Goal: Find specific page/section: Find specific page/section

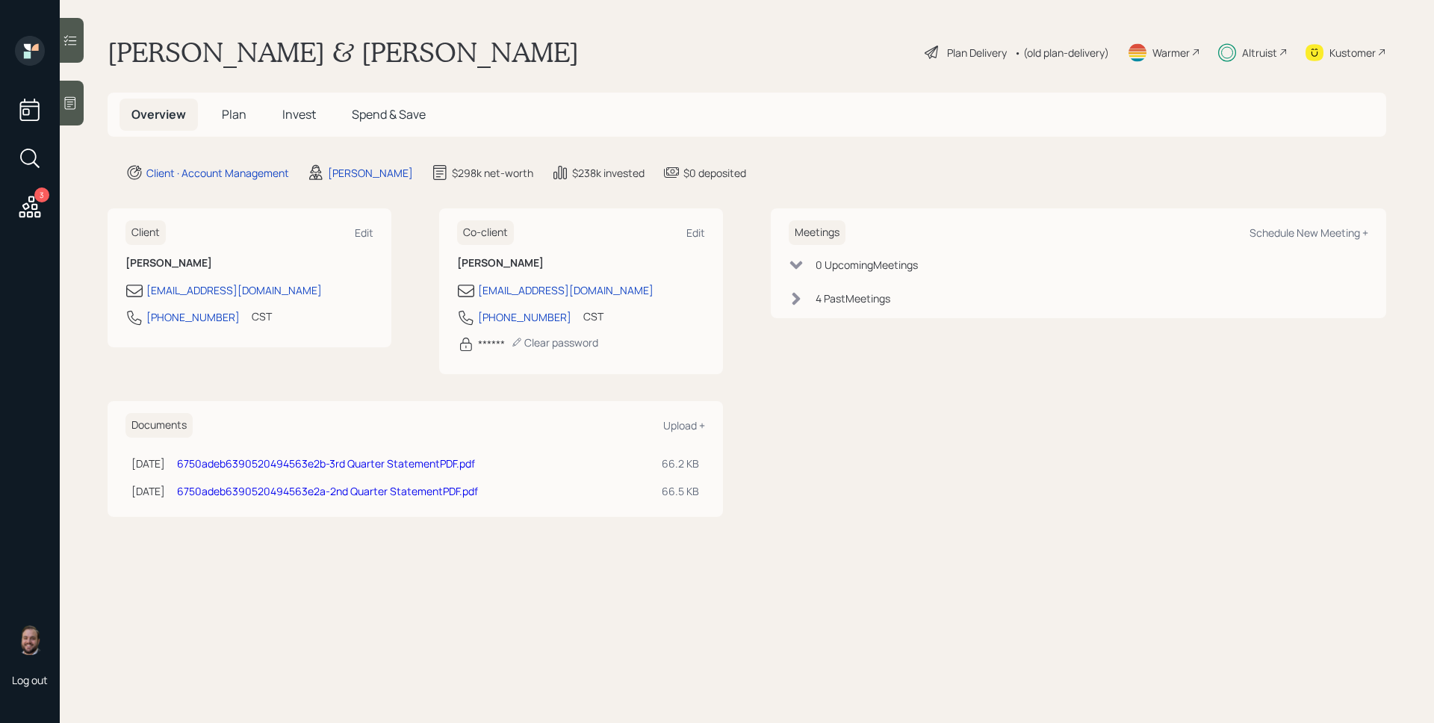
click at [1249, 58] on div "Altruist" at bounding box center [1259, 53] width 35 height 16
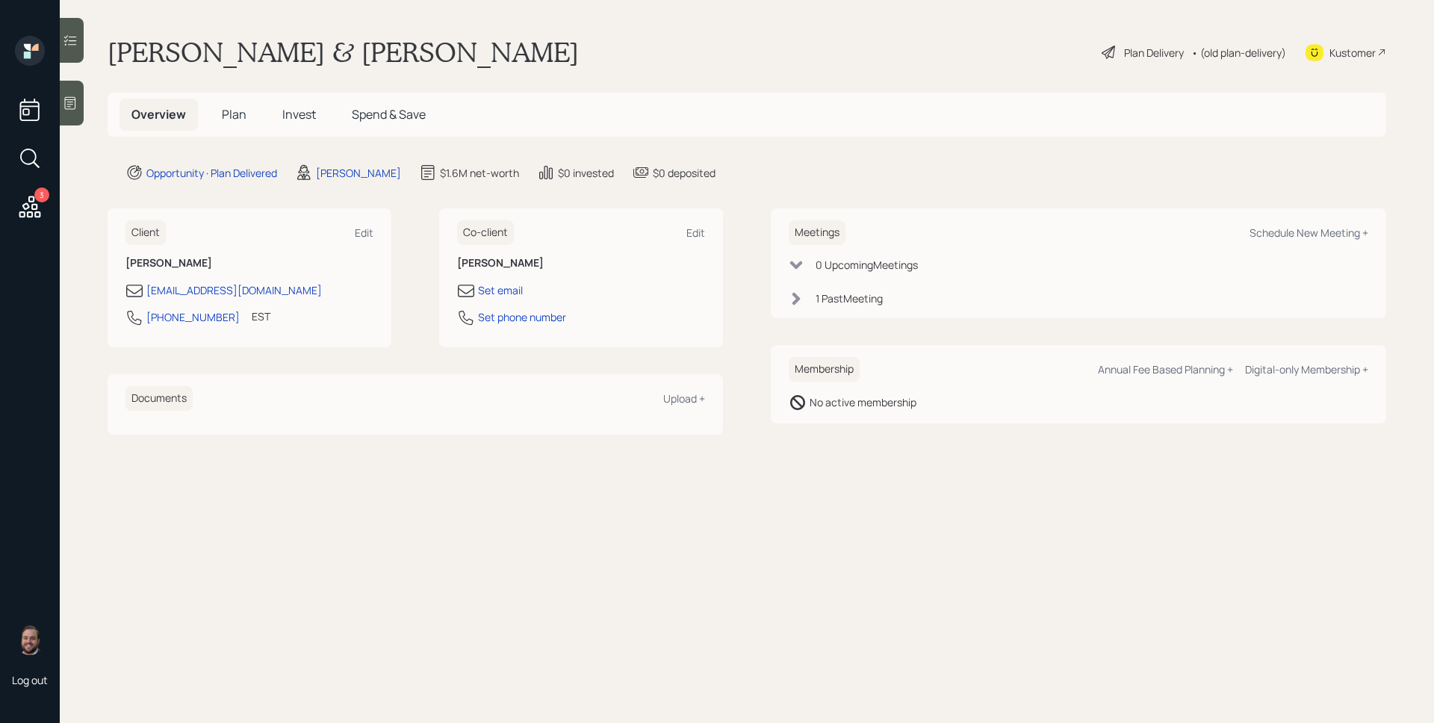
click at [235, 117] on span "Plan" at bounding box center [234, 114] width 25 height 16
